Goal: Find specific page/section

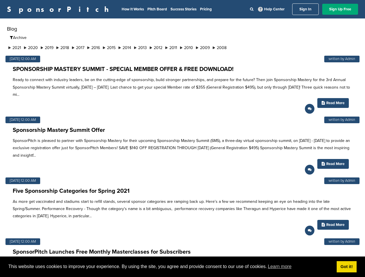
click at [182, 139] on p "SponsorPitch is pleased to partner with Sponsorship Mastery for their upcoming …" at bounding box center [182, 148] width 339 height 22
click at [182, 267] on span "This website uses cookies to improve your experience. By using the site, you ag…" at bounding box center [169, 266] width 323 height 9
click at [15, 48] on li "2021" at bounding box center [15, 48] width 16 height 6
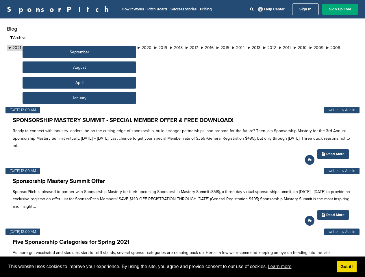
click at [32, 48] on button "September" at bounding box center [79, 52] width 113 height 12
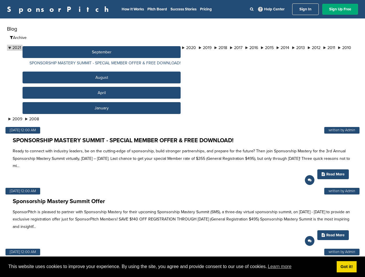
click at [49, 48] on button "September" at bounding box center [102, 52] width 158 height 12
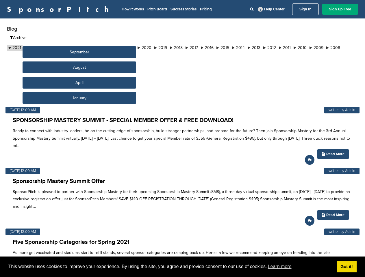
click at [66, 48] on button "September" at bounding box center [79, 52] width 113 height 12
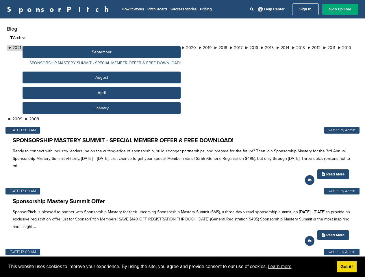
click at [82, 48] on button "September" at bounding box center [102, 52] width 158 height 12
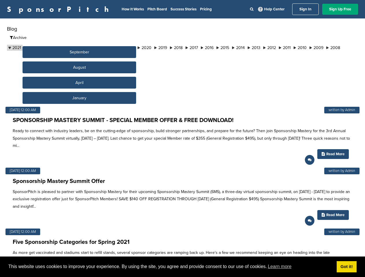
click at [99, 48] on button "September" at bounding box center [79, 52] width 113 height 12
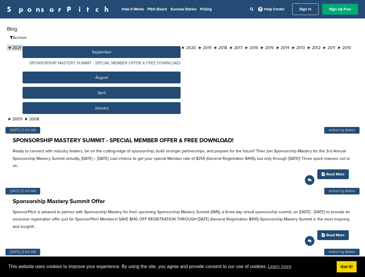
click at [115, 48] on button "September" at bounding box center [102, 52] width 158 height 12
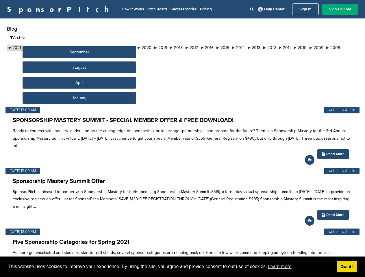
click at [132, 48] on button "September" at bounding box center [79, 52] width 113 height 12
